Goal: Task Accomplishment & Management: Use online tool/utility

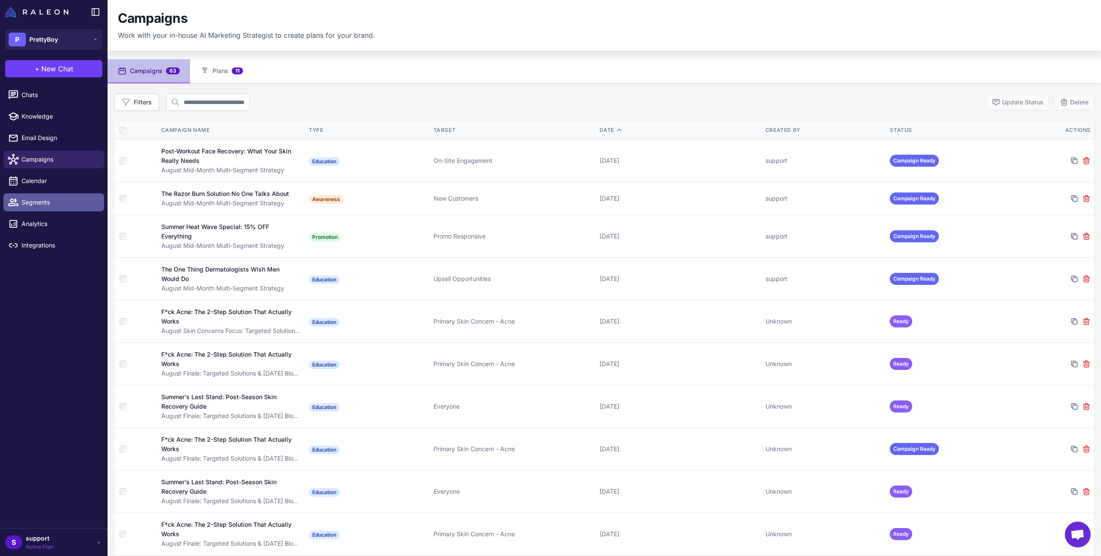
click at [26, 209] on link "Segments" at bounding box center [53, 203] width 101 height 18
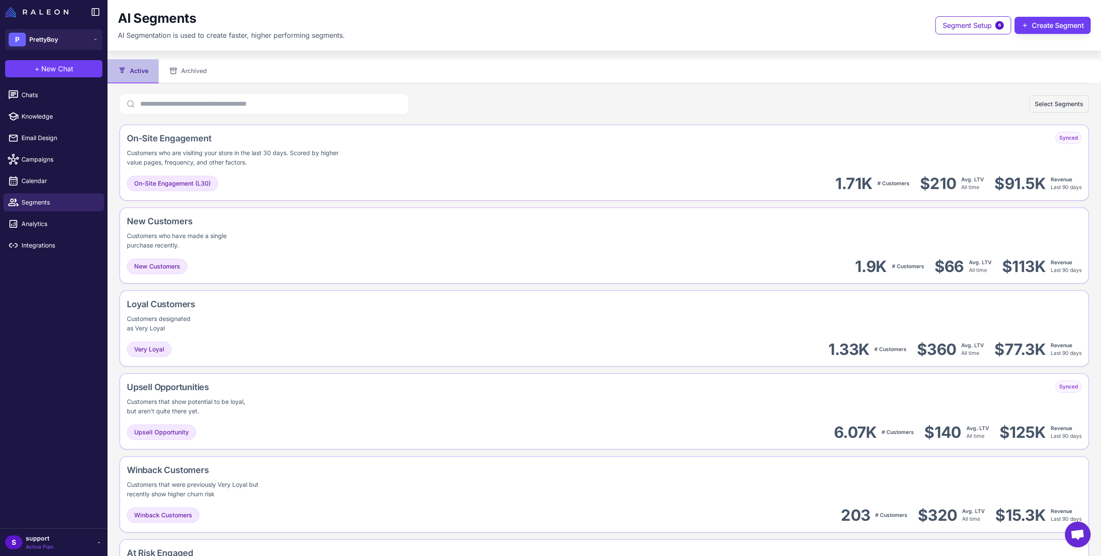
click at [607, 96] on div "Select Segments" at bounding box center [604, 104] width 969 height 21
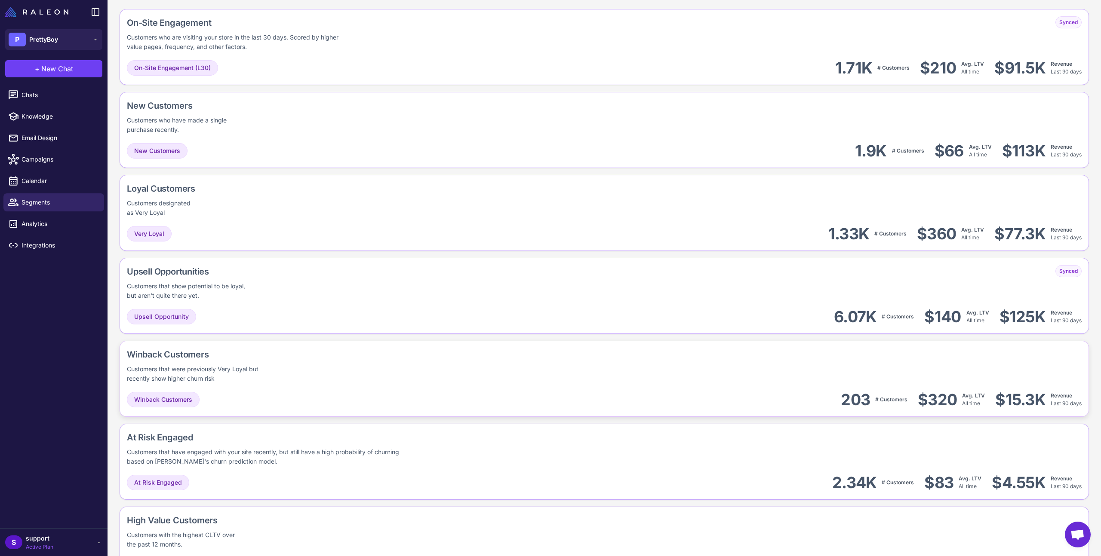
scroll to position [209, 0]
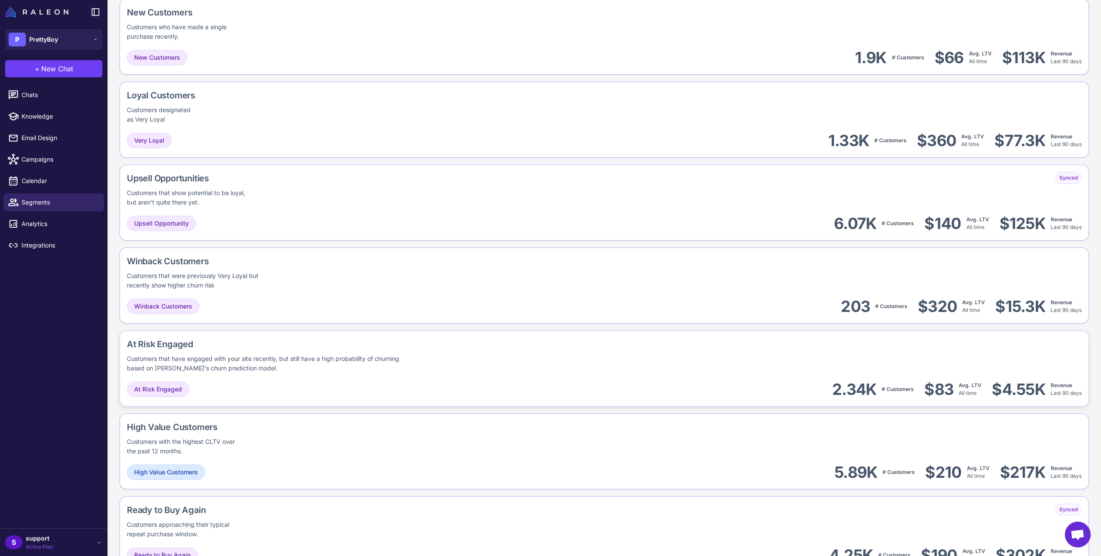
click at [315, 366] on div "Customers that have engaged with your site recently, but still have a high prob…" at bounding box center [268, 363] width 283 height 19
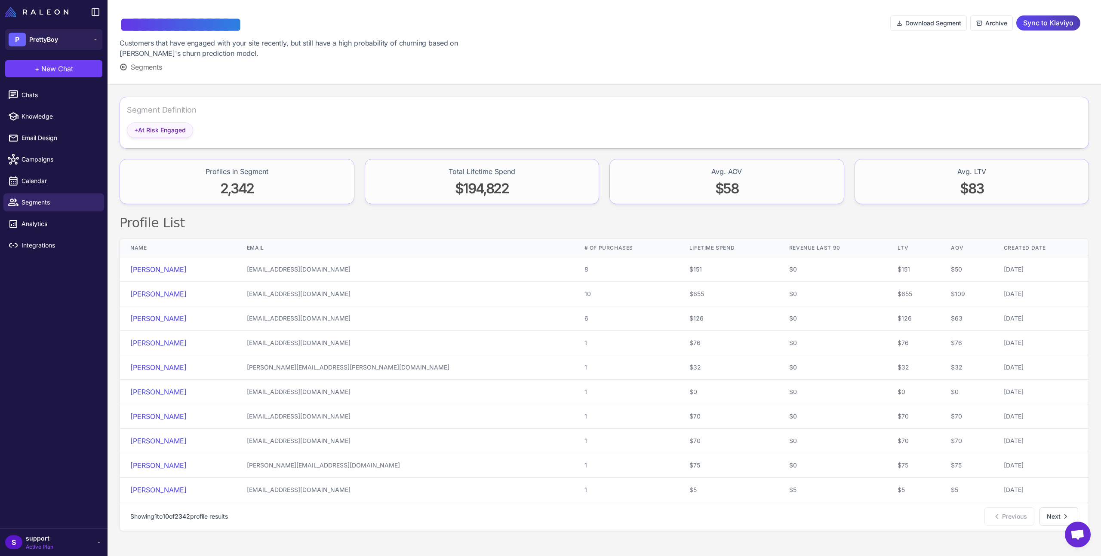
click at [153, 128] on span "+ At Risk Engaged" at bounding box center [160, 130] width 52 height 9
click at [617, 46] on div at bounding box center [745, 42] width 292 height 60
click at [149, 134] on span "+ At Risk Engaged" at bounding box center [160, 130] width 52 height 9
click at [1038, 24] on span "Sync to Klaviyo" at bounding box center [1048, 22] width 50 height 15
click at [37, 15] on img at bounding box center [36, 12] width 63 height 10
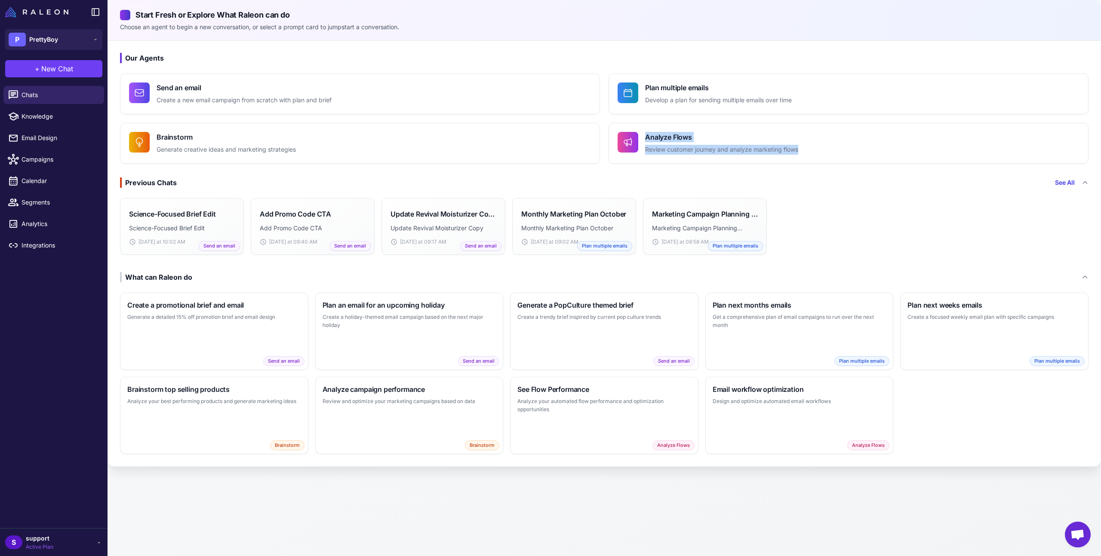
click at [528, 151] on div "Our Agents Send an email Create a new email campaign from scratch with plan and…" at bounding box center [604, 254] width 992 height 426
click at [626, 332] on div "Generate a PopCulture themed brief Create a trendy brief inspired by current po…" at bounding box center [603, 330] width 187 height 77
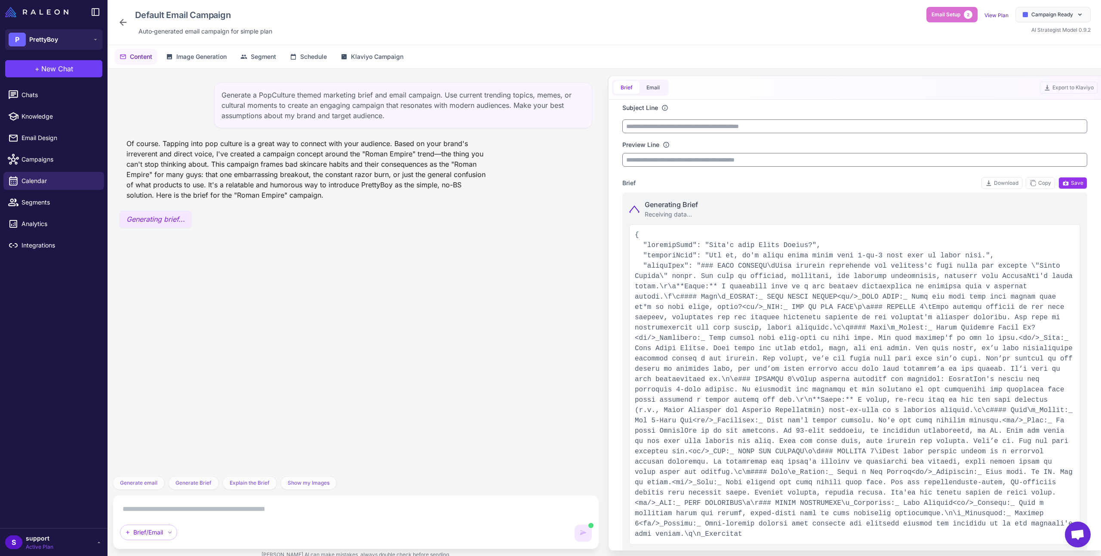
type input "**********"
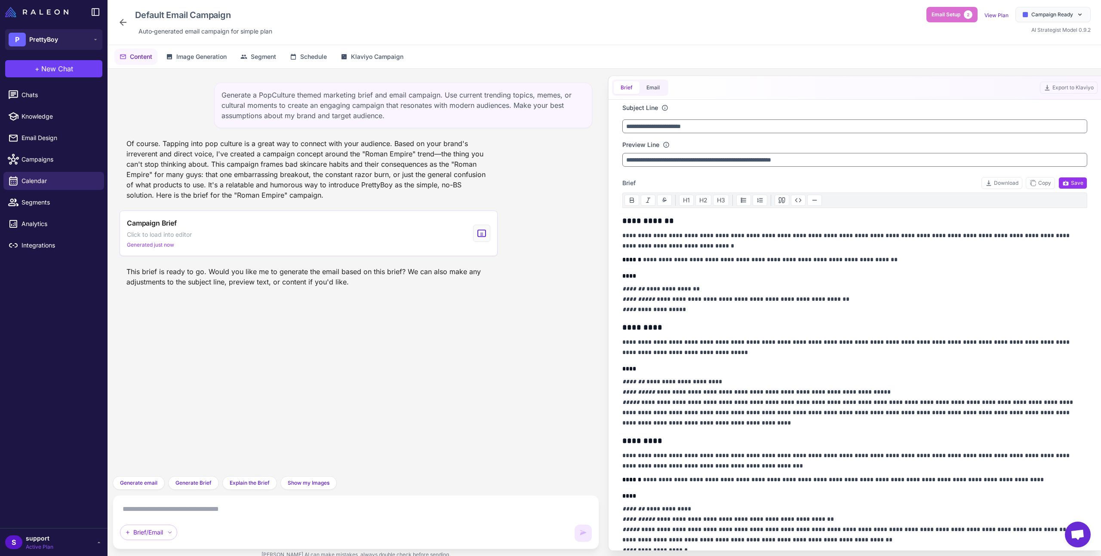
click at [851, 274] on h4 "****" at bounding box center [852, 276] width 460 height 9
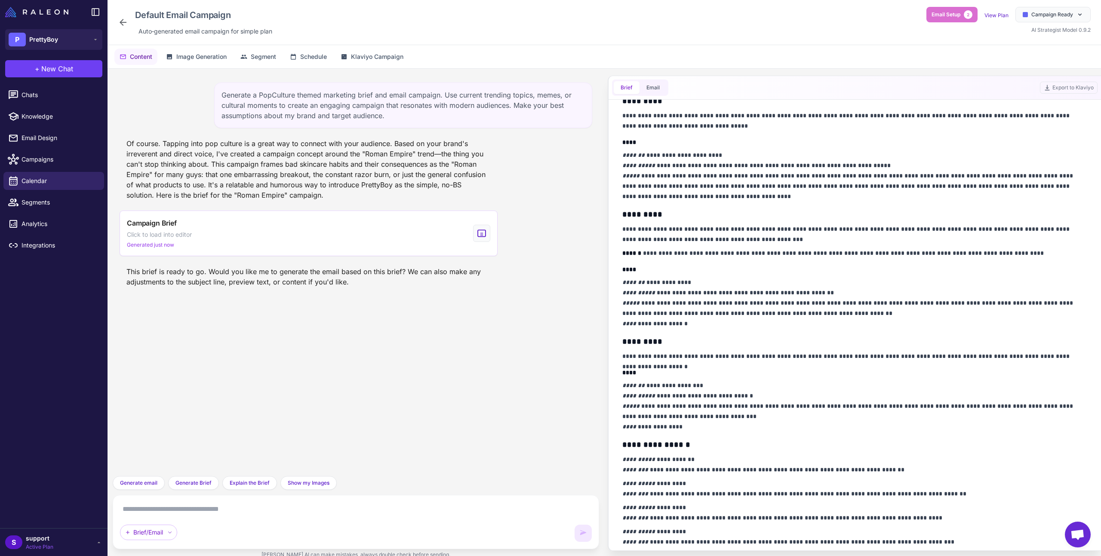
click at [357, 181] on div "Of course. Tapping into pop culture is a great way to connect with your audienc…" at bounding box center [309, 169] width 378 height 69
click at [253, 55] on span "Segment" at bounding box center [263, 56] width 25 height 9
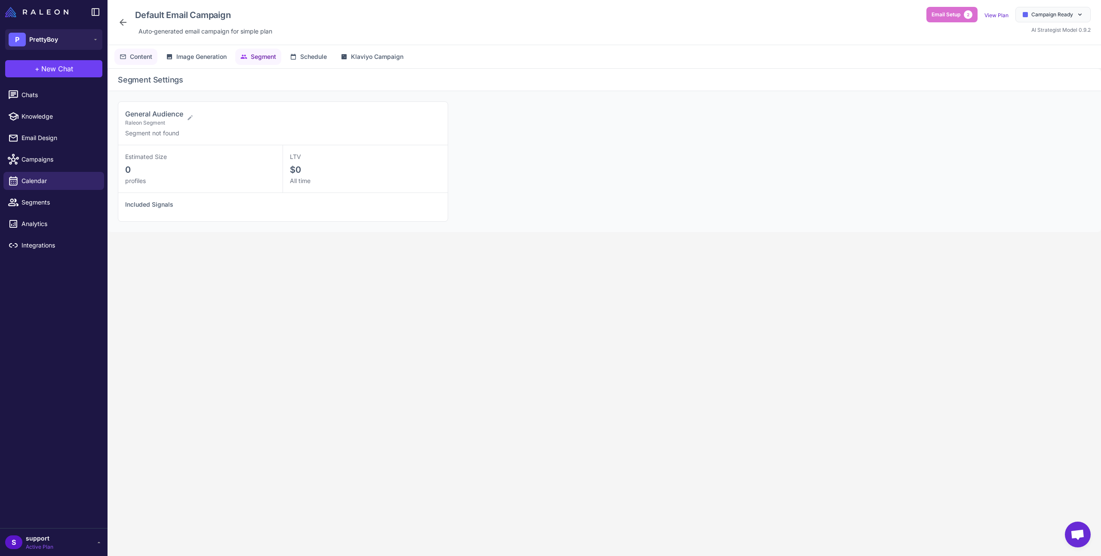
click at [139, 55] on span "Content" at bounding box center [141, 56] width 22 height 9
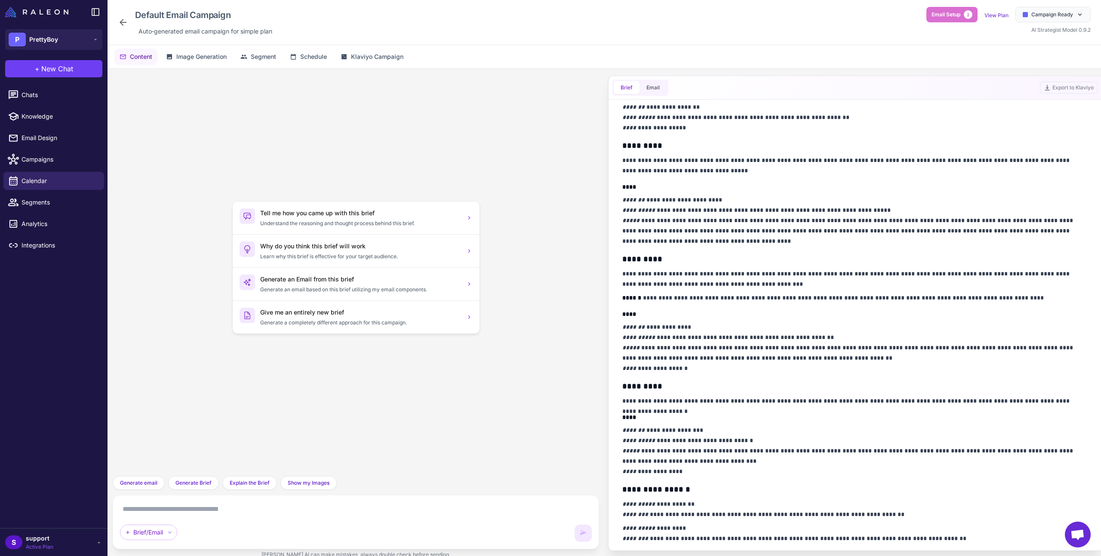
scroll to position [0, 0]
